Goal: Task Accomplishment & Management: Complete application form

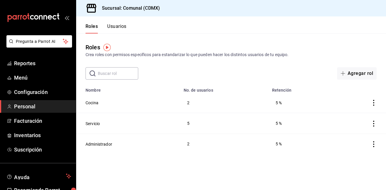
click at [119, 24] on button "Usuarios" at bounding box center [116, 28] width 19 height 10
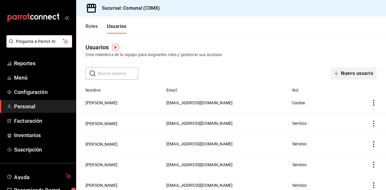
click at [361, 71] on button "Nuevo usuario" at bounding box center [354, 73] width 46 height 12
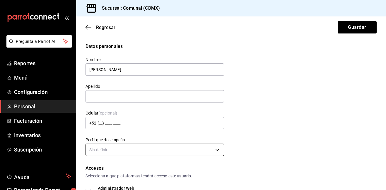
type input "[PERSON_NAME]"
click at [122, 145] on body "Pregunta a Parrot AI Reportes Menú Configuración Personal Facturación Inventari…" at bounding box center [193, 95] width 386 height 190
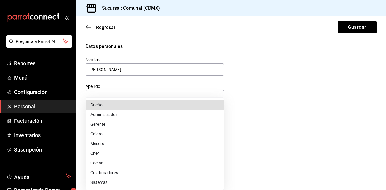
click at [105, 164] on li "Cocina" at bounding box center [155, 163] width 138 height 10
type input "KITCHEN"
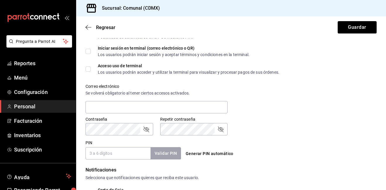
scroll to position [175, 0]
click at [208, 106] on input "text" at bounding box center [157, 107] width 142 height 12
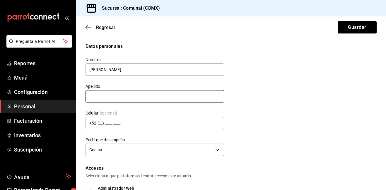
click at [133, 94] on input "text" at bounding box center [155, 96] width 139 height 12
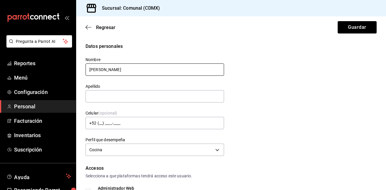
click at [129, 66] on input "[PERSON_NAME]" at bounding box center [155, 69] width 139 height 12
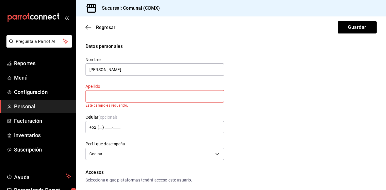
click at [111, 94] on input "text" at bounding box center [155, 96] width 139 height 12
type input "J"
type input "[PERSON_NAME]"
click at [128, 131] on div "Nombre [PERSON_NAME] [PERSON_NAME] Este campo es requerido. Celular (opcional) …" at bounding box center [152, 106] width 146 height 112
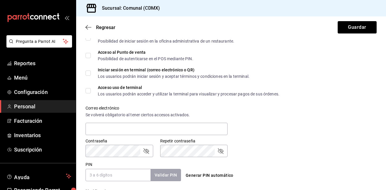
scroll to position [154, 0]
type input "[PHONE_NUMBER][DATE]"
click at [86, 93] on input "Acceso uso de terminal Los usuarios podrán acceder y utilizar la terminal para …" at bounding box center [88, 90] width 5 height 5
click at [87, 93] on input "Acceso uso de terminal Los usuarios podrán acceder y utilizar la terminal para …" at bounding box center [88, 90] width 5 height 5
checkbox input "false"
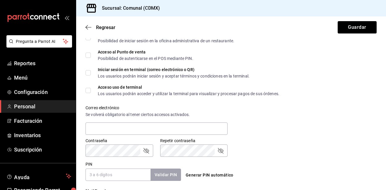
scroll to position [136, 0]
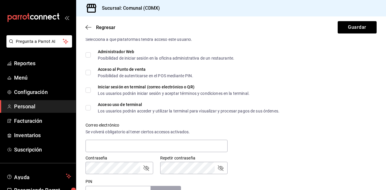
click at [92, 74] on span "Acceso al Punto de venta Posibilidad de autenticarse en el POS mediante PIN." at bounding box center [142, 72] width 103 height 11
click at [91, 74] on input "Acceso al Punto de venta Posibilidad de autenticarse en el POS mediante PIN." at bounding box center [88, 72] width 5 height 5
checkbox input "true"
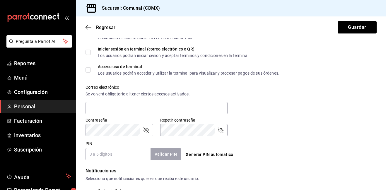
scroll to position [177, 0]
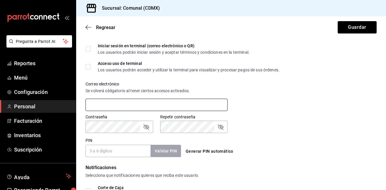
click at [145, 106] on input "text" at bounding box center [157, 105] width 142 height 12
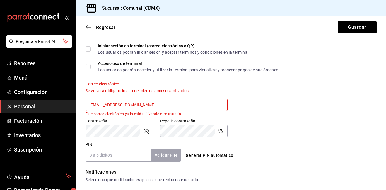
click at [121, 109] on input "[EMAIL_ADDRESS][DOMAIN_NAME]" at bounding box center [157, 105] width 142 height 12
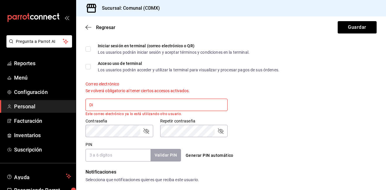
type input "D"
type input "[EMAIL_ADDRESS][DOMAIN_NAME]"
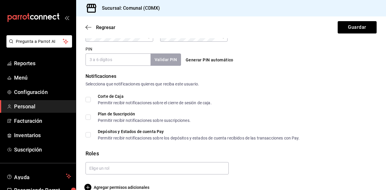
scroll to position [279, 0]
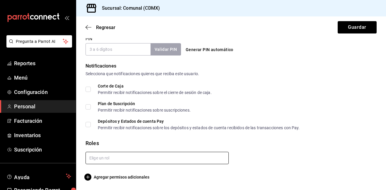
click at [105, 152] on input "text" at bounding box center [157, 158] width 143 height 12
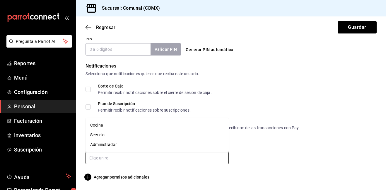
click at [106, 126] on li "Cocina" at bounding box center [157, 125] width 143 height 10
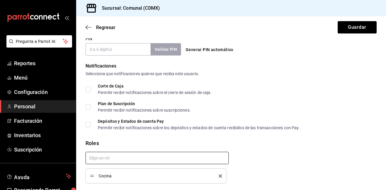
checkbox input "true"
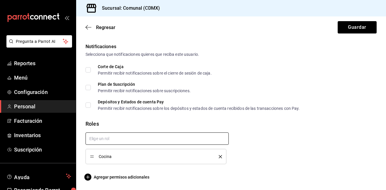
scroll to position [179, 0]
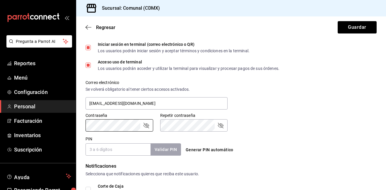
click at [108, 149] on input "PIN" at bounding box center [118, 149] width 65 height 12
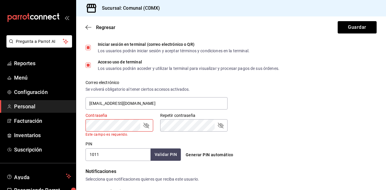
type input "1011"
click at [166, 148] on button "Validar PIN" at bounding box center [165, 154] width 31 height 13
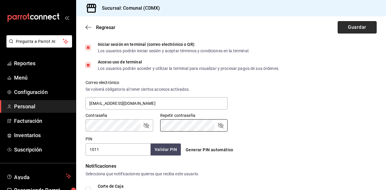
click at [358, 25] on button "Guardar" at bounding box center [357, 27] width 39 height 12
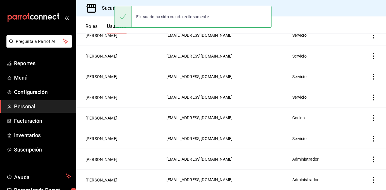
scroll to position [129, 0]
